Goal: Submit feedback/report problem: Leave review/rating

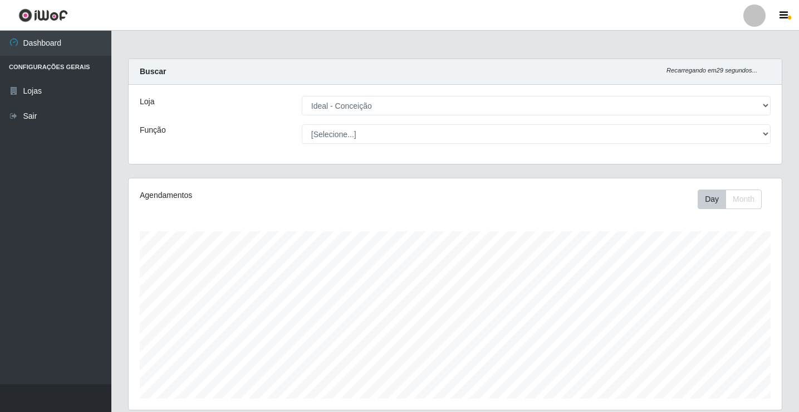
select select "231"
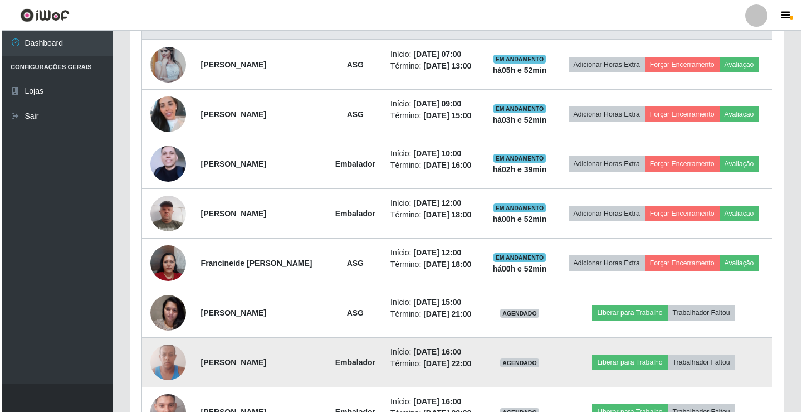
scroll to position [428, 0]
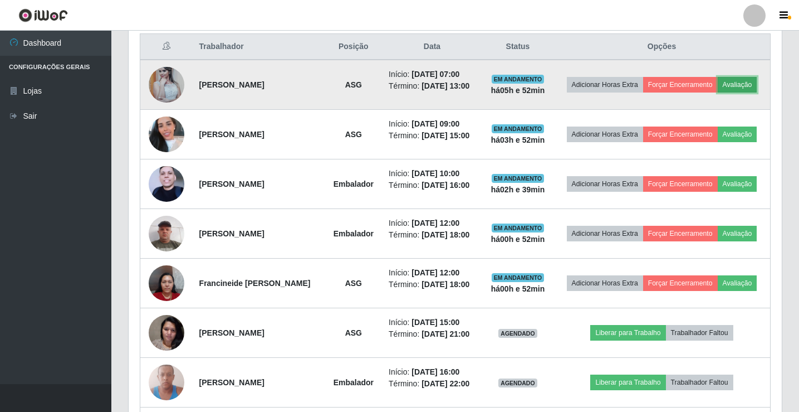
click at [718, 92] on button "Avaliação" at bounding box center [738, 85] width 40 height 16
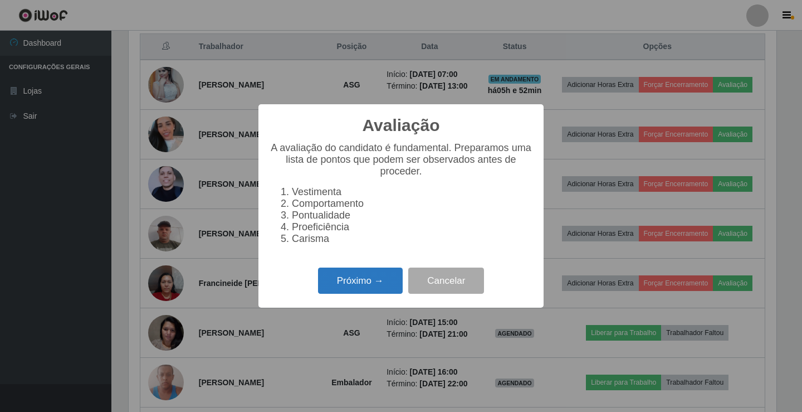
click at [375, 287] on button "Próximo →" at bounding box center [360, 280] width 85 height 26
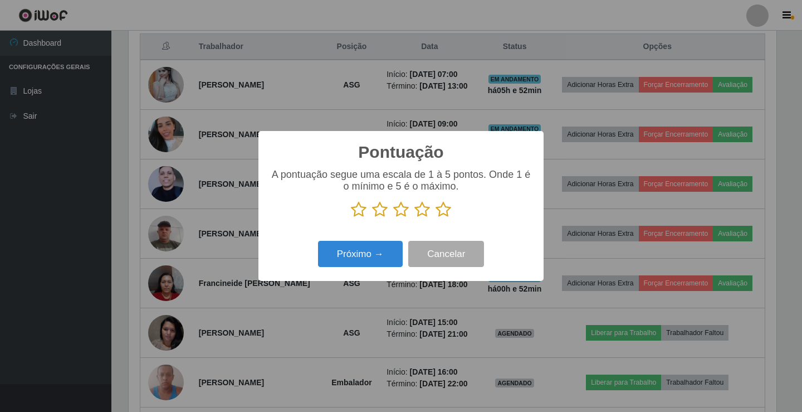
click at [444, 209] on icon at bounding box center [444, 209] width 16 height 17
click at [436, 218] on input "radio" at bounding box center [436, 218] width 0 height 0
click at [372, 252] on button "Próximo →" at bounding box center [360, 254] width 85 height 26
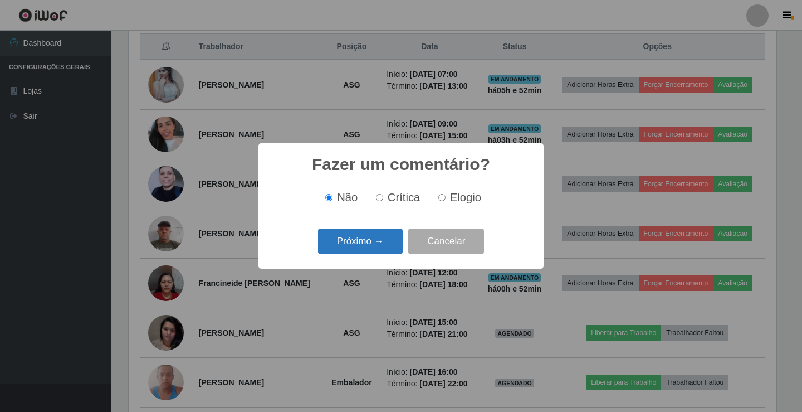
click at [372, 252] on button "Próximo →" at bounding box center [360, 241] width 85 height 26
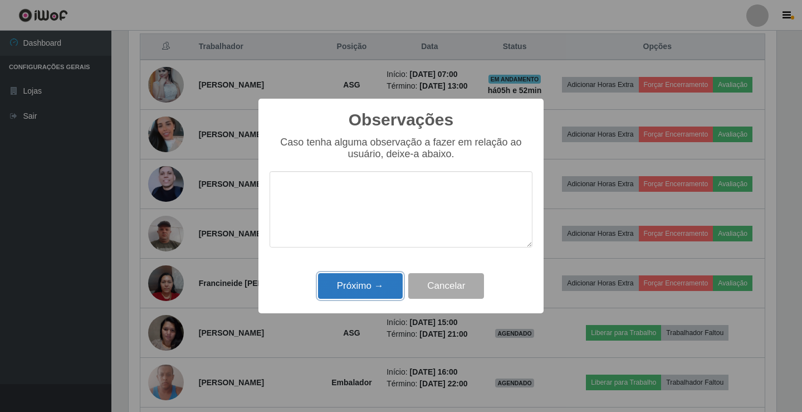
click at [373, 287] on button "Próximo →" at bounding box center [360, 286] width 85 height 26
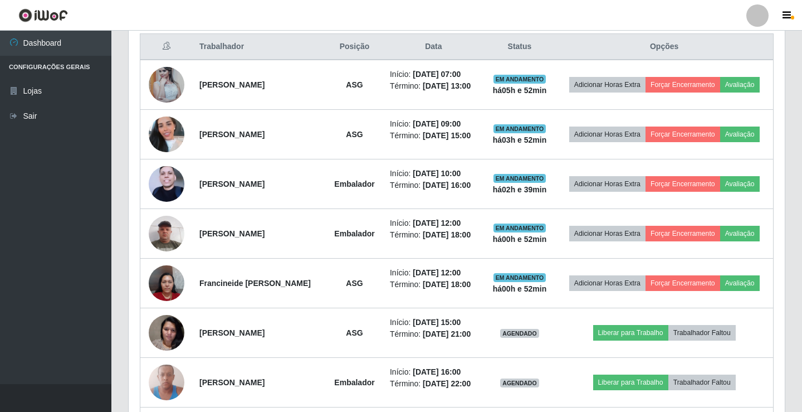
scroll to position [231, 653]
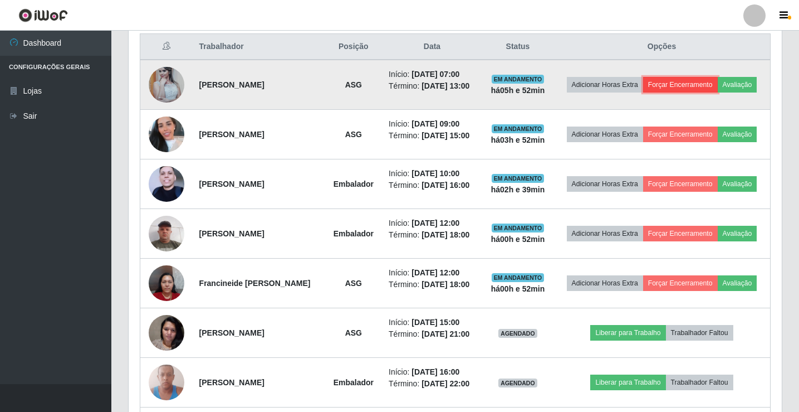
click at [718, 81] on button "Forçar Encerramento" at bounding box center [680, 85] width 75 height 16
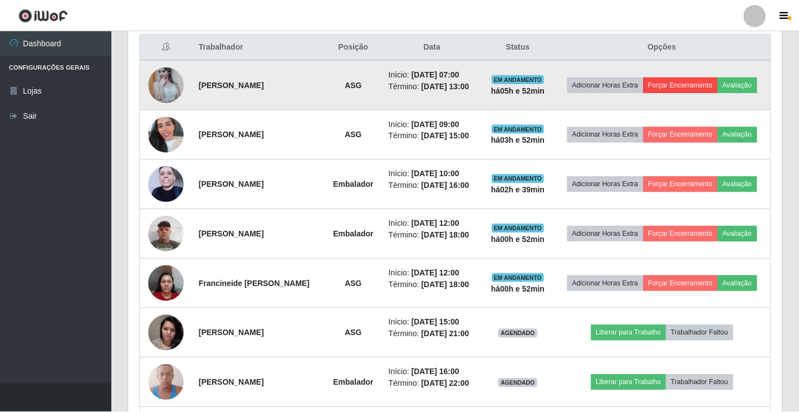
scroll to position [231, 648]
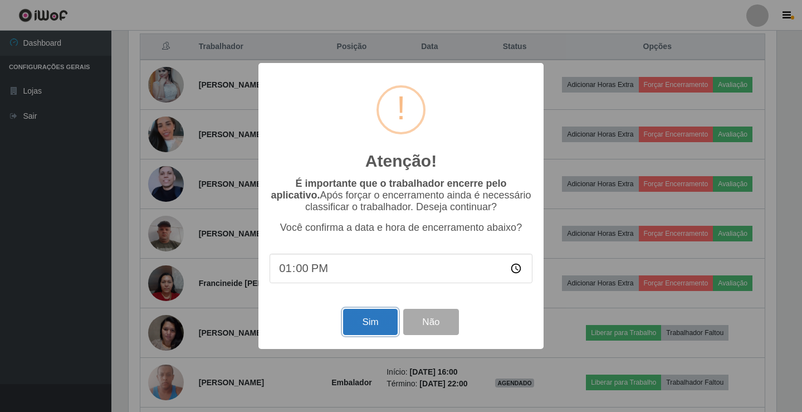
click at [378, 320] on button "Sim" at bounding box center [370, 322] width 54 height 26
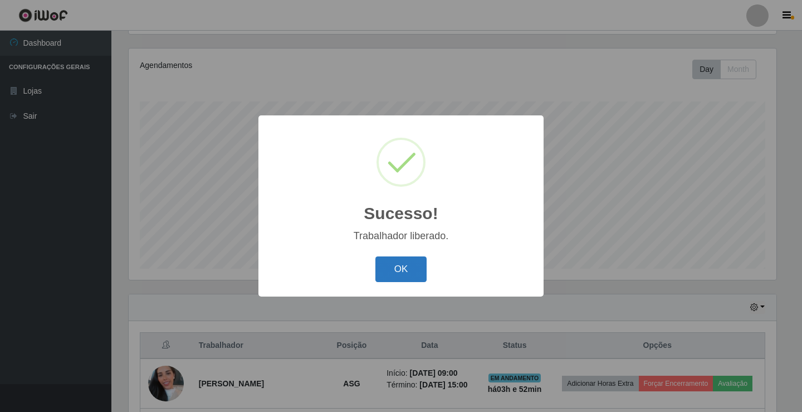
click at [395, 274] on button "OK" at bounding box center [401, 269] width 52 height 26
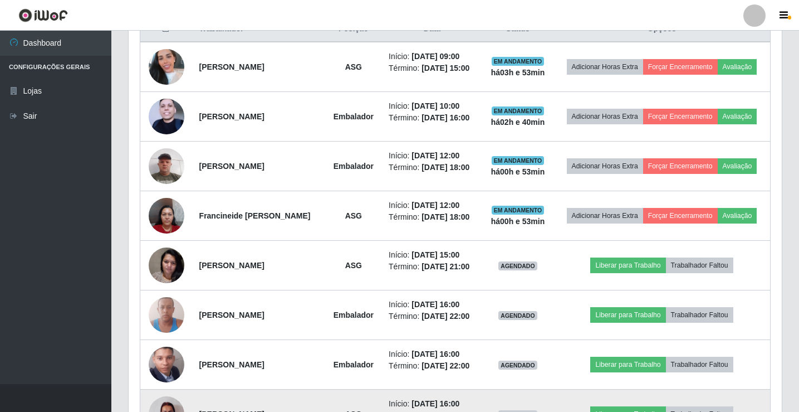
scroll to position [370, 0]
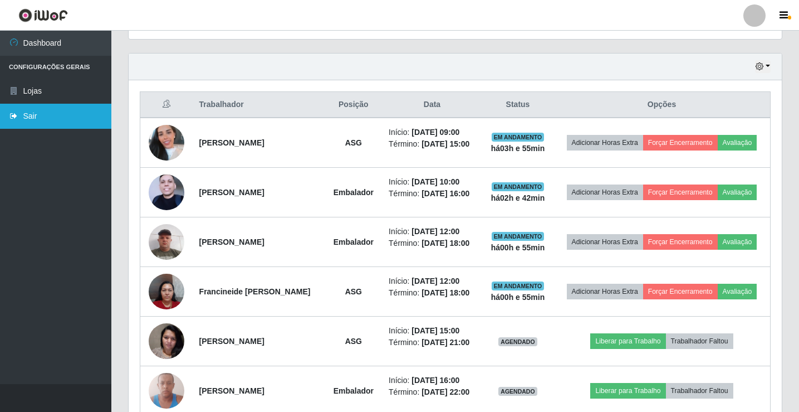
click at [48, 115] on link "Sair" at bounding box center [55, 116] width 111 height 25
